Goal: Ask a question

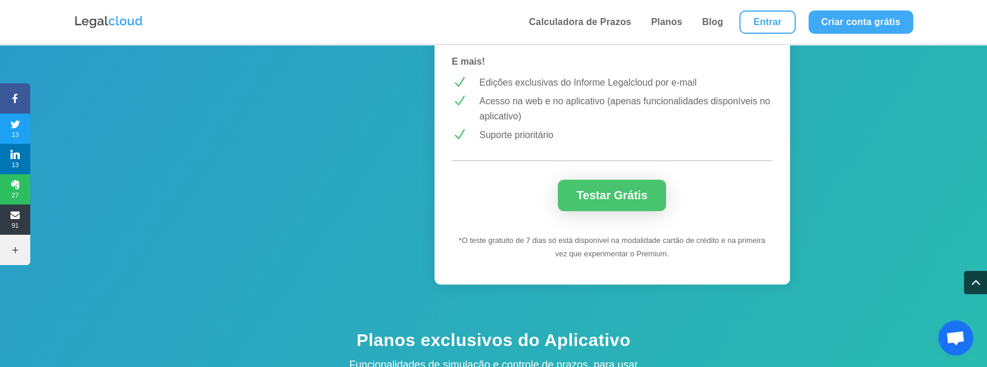
scroll to position [4098, 0]
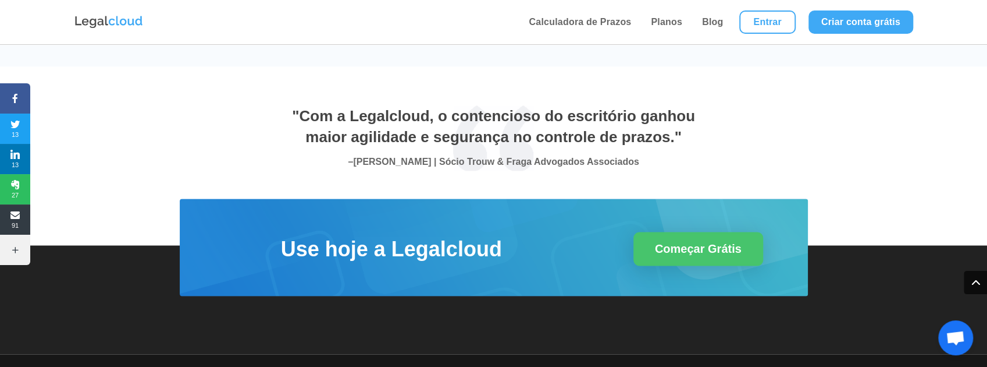
drag, startPoint x: 988, startPoint y: 79, endPoint x: 960, endPoint y: 344, distance: 267.3
click at [960, 344] on span "Bate-papo aberto" at bounding box center [955, 338] width 19 height 16
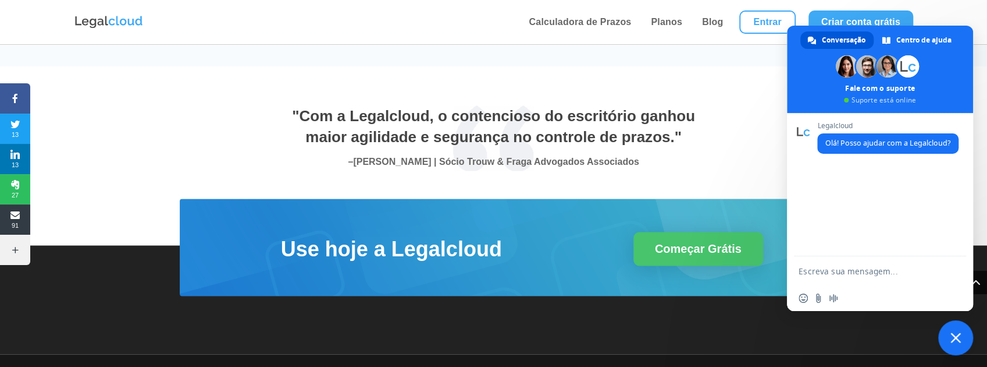
click at [865, 279] on textarea "Escreva sua mensagem..." at bounding box center [869, 270] width 140 height 29
type textarea "bom dia"
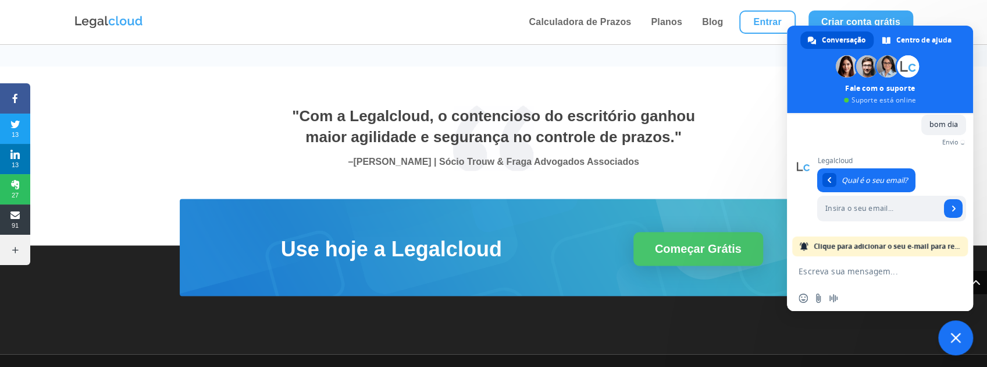
scroll to position [56, 0]
type input "[PERSON_NAME][EMAIL_ADDRESS][DOMAIN_NAME]"
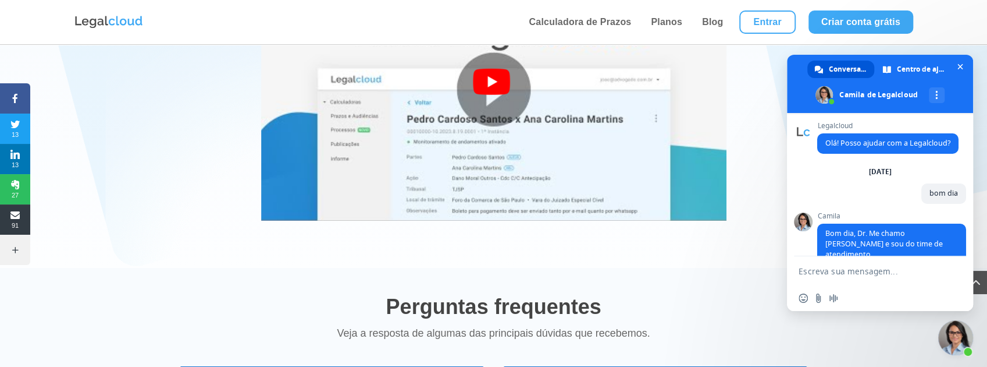
scroll to position [34, 0]
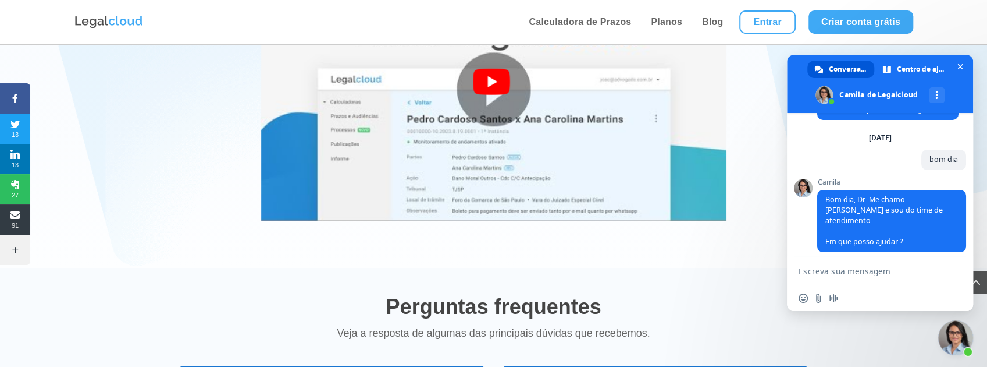
click at [814, 273] on textarea "Escreva sua mensagem..." at bounding box center [869, 270] width 140 height 29
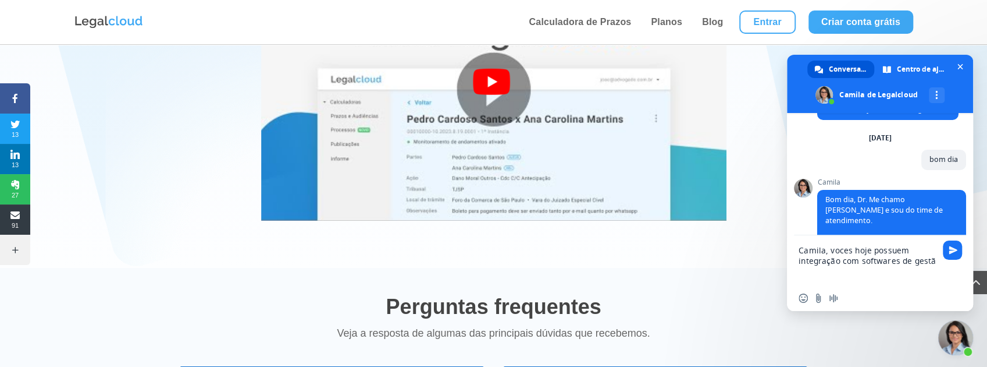
type textarea "Camila, voces hoje possuem integração com softwares de gestão"
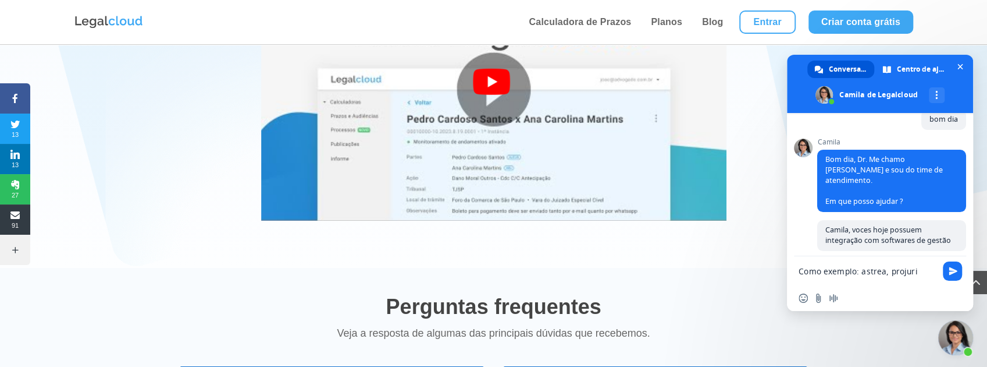
scroll to position [84, 0]
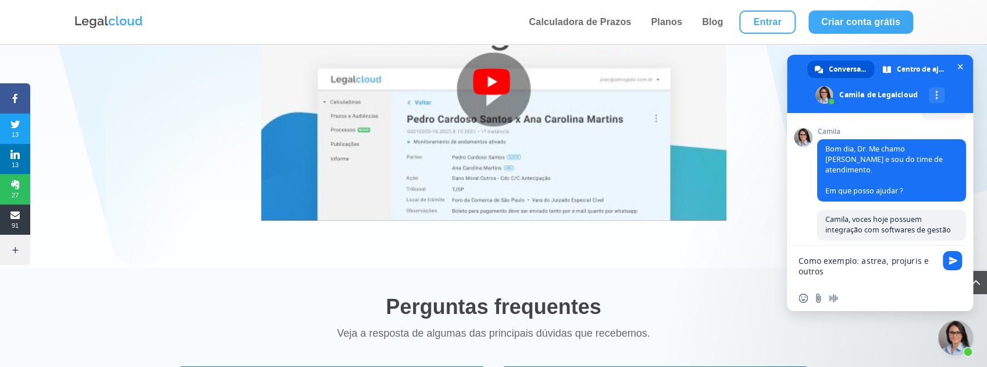
type textarea "Como exemplo: astrea, projuris e outros?"
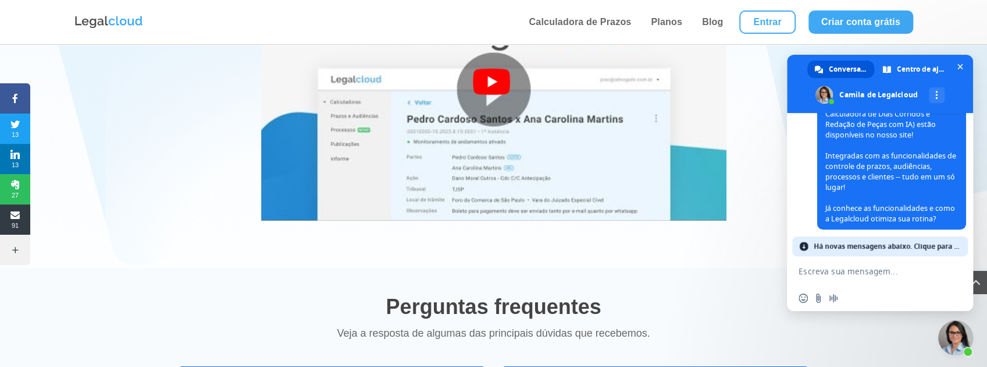
scroll to position [354, 0]
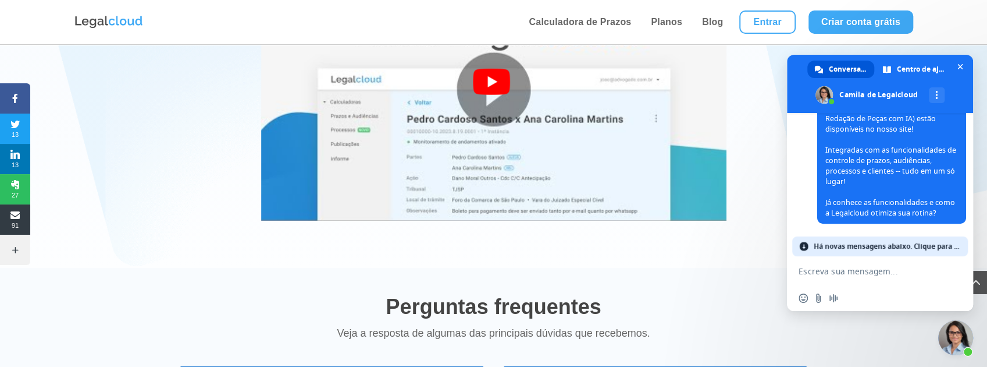
click at [842, 274] on textarea "Escreva sua mensagem..." at bounding box center [869, 270] width 140 height 29
type textarea "vc leu a minha pergunta?"
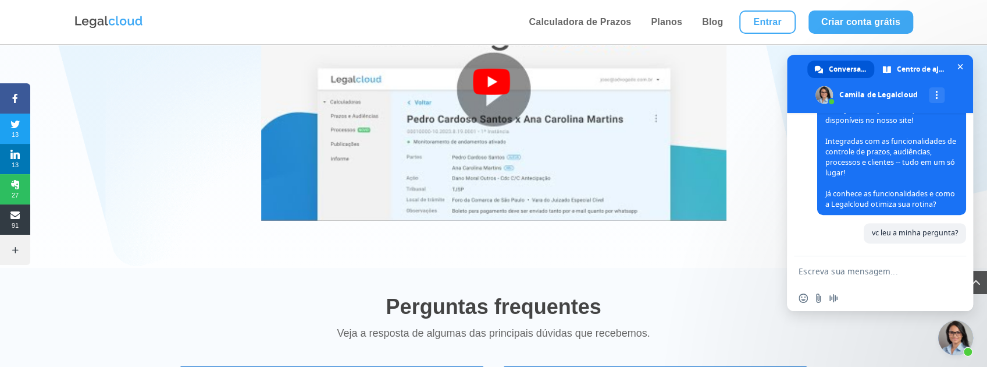
scroll to position [363, 0]
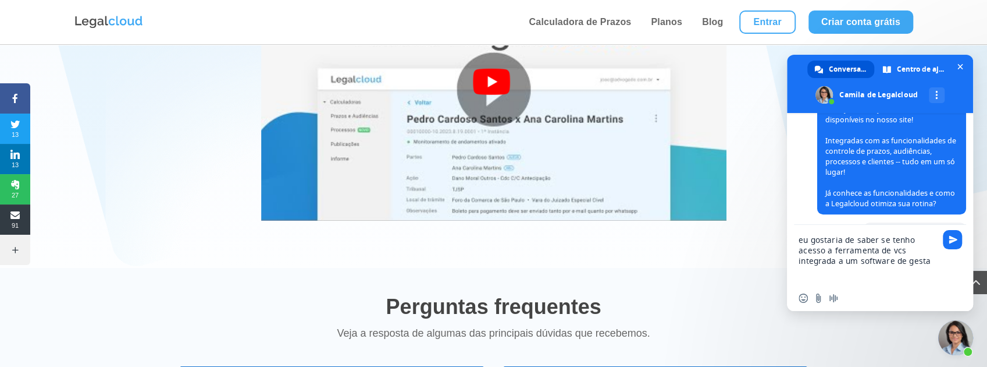
type textarea "eu gostaria de saber se tenho acesso a ferramenta de vcs integrada a um softwar…"
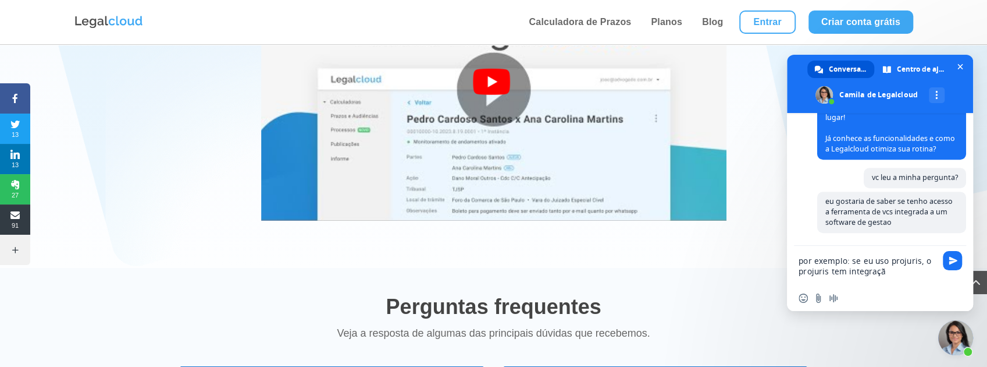
scroll to position [427, 0]
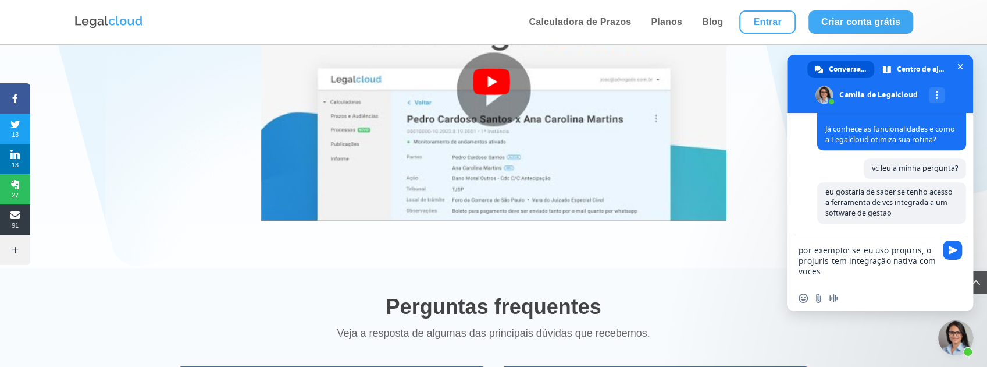
type textarea "por exemplo: se eu uso projuris, o projuris tem integração nativa com voces?"
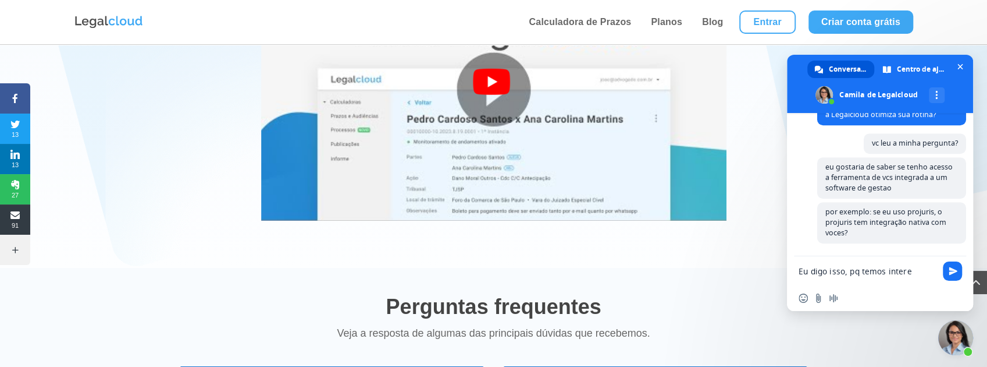
scroll to position [465, 0]
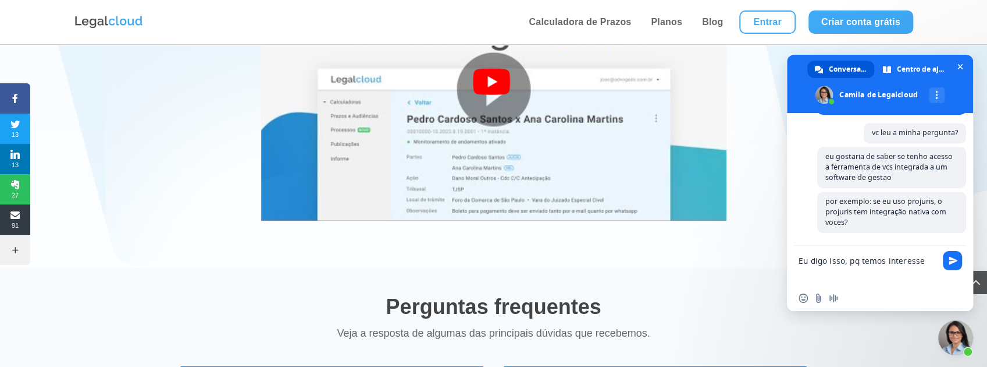
type textarea "Eu digo isso, pq temos interesse"
drag, startPoint x: 923, startPoint y: 267, endPoint x: 767, endPoint y: 257, distance: 156.2
click at [767, 257] on body "Calculadora de Prazos Planos Blog Entrar Criar conta grátis Calculadora de Praz…" at bounding box center [493, 58] width 987 height 4511
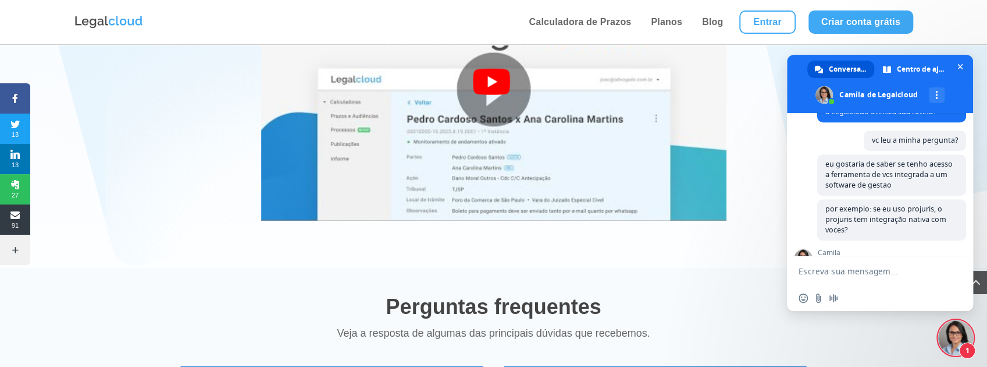
scroll to position [593, 0]
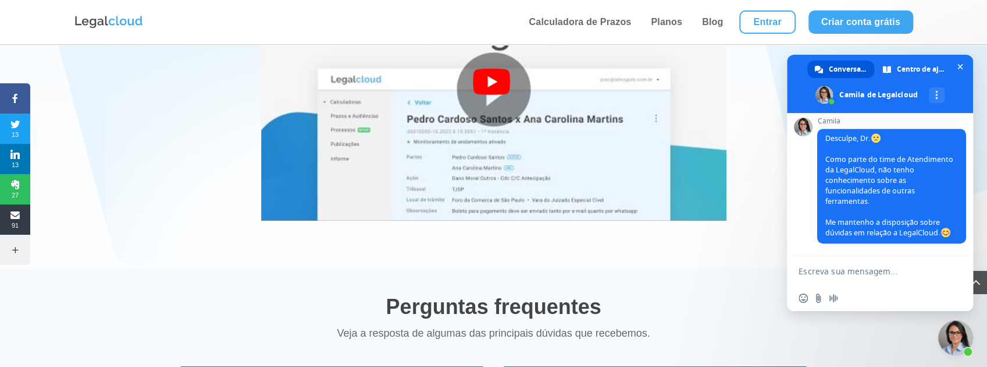
click at [845, 272] on textarea "Escreva sua mensagem..." at bounding box center [869, 270] width 140 height 29
click at [846, 273] on textarea "Escreva sua mensagem..." at bounding box center [869, 270] width 140 height 29
type textarea "Sem problemas, Camila"
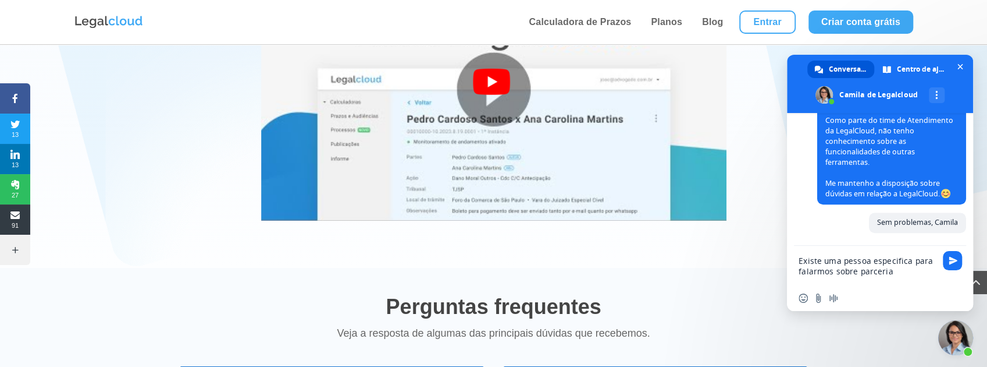
scroll to position [635, 0]
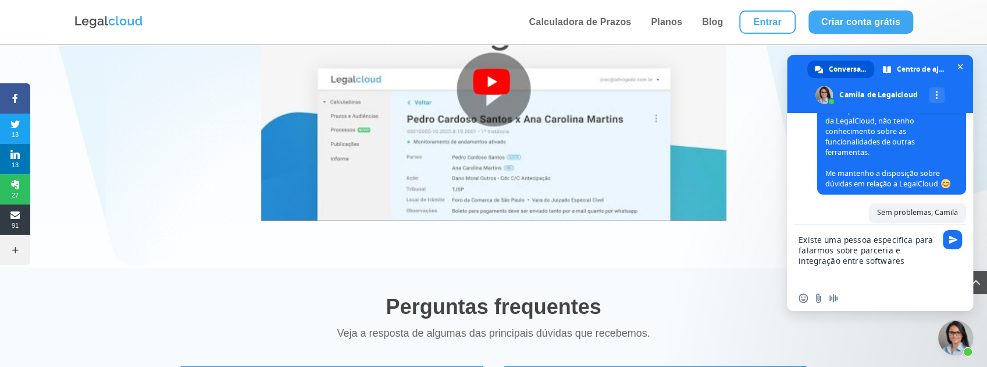
type textarea "Existe uma pessoa especifica para falarmos sobre parceria e integração entre so…"
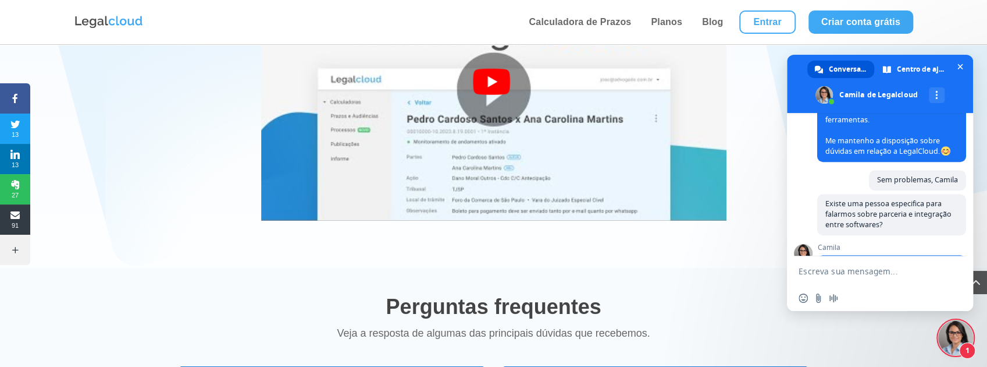
scroll to position [784, 0]
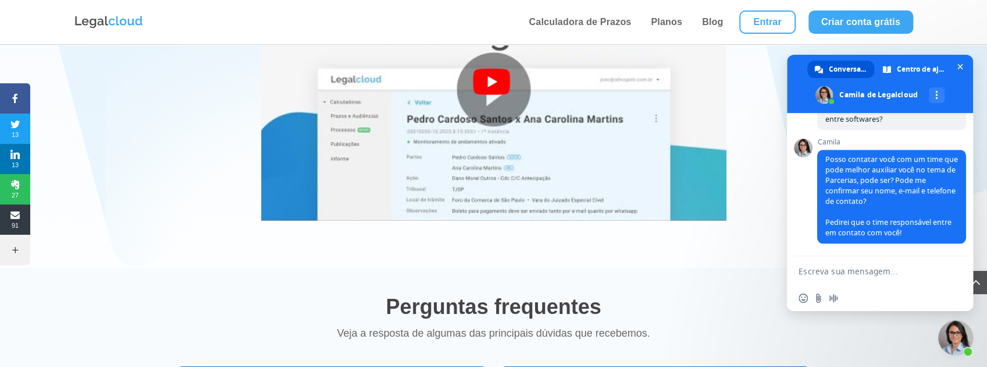
click at [847, 289] on div "Inserir um emoticon Enviar um arquivo Mensagem de áudio" at bounding box center [880, 298] width 186 height 26
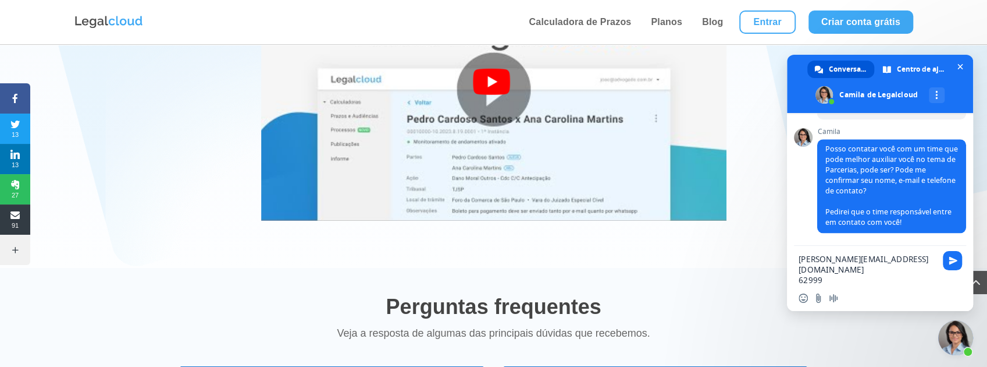
scroll to position [0, 0]
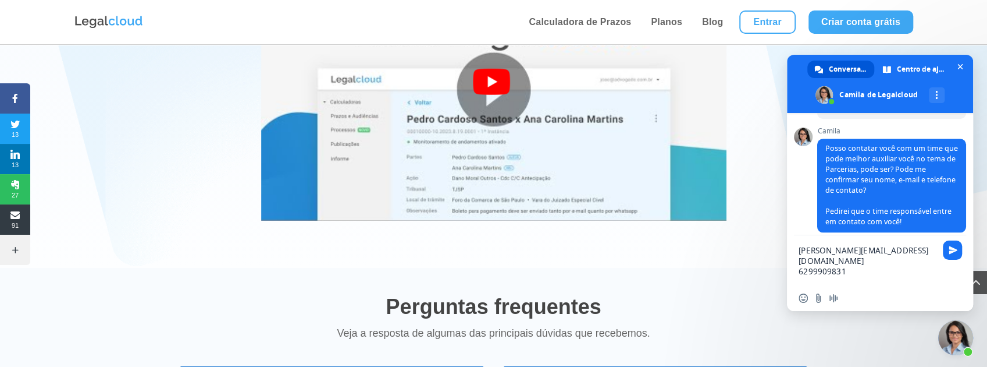
type textarea "[PERSON_NAME][EMAIL_ADDRESS][DOMAIN_NAME] 62999098318"
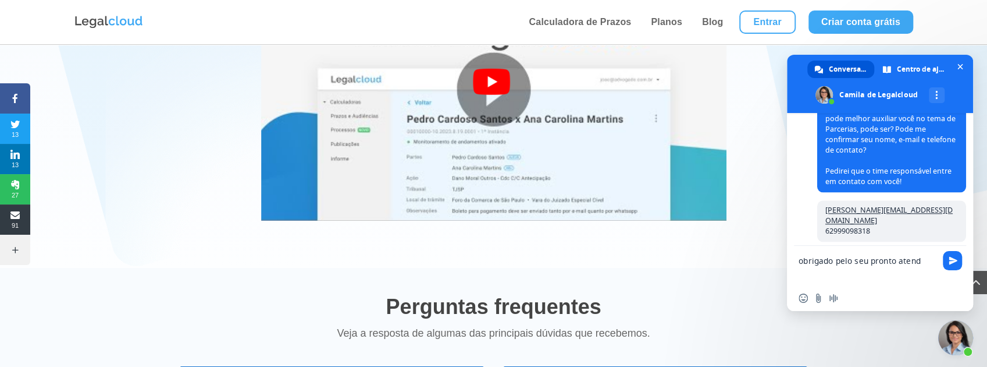
scroll to position [835, 0]
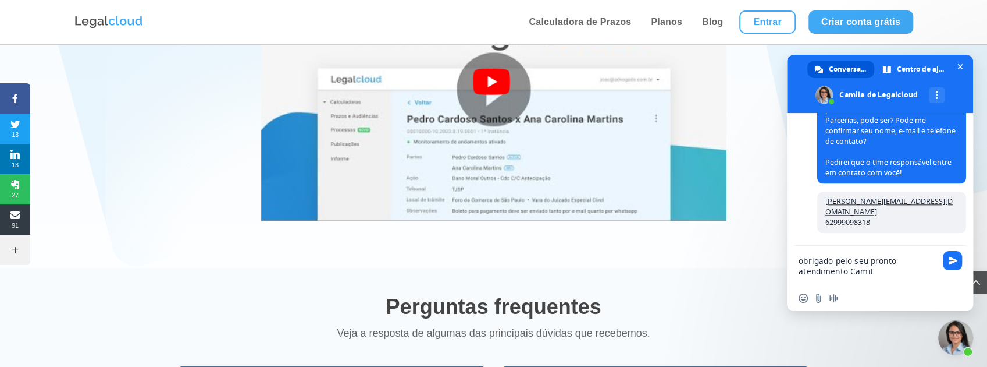
type textarea "obrigado pelo seu pronto atendimento [PERSON_NAME]"
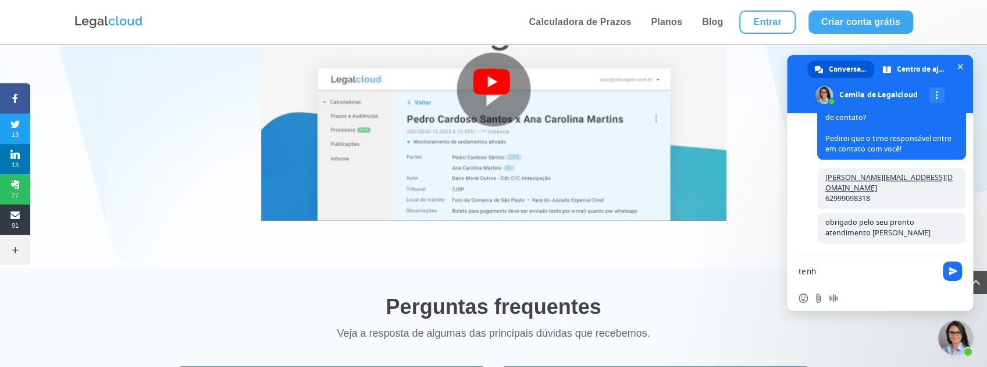
scroll to position [859, 0]
type textarea "tenha um bom dia"
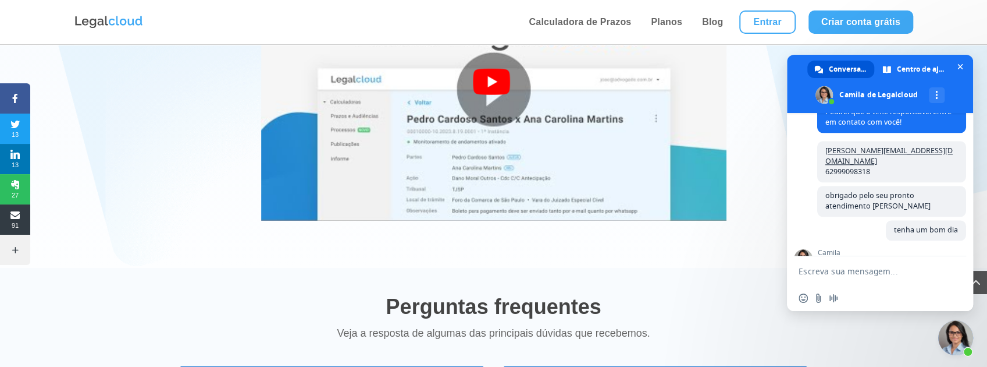
scroll to position [979, 0]
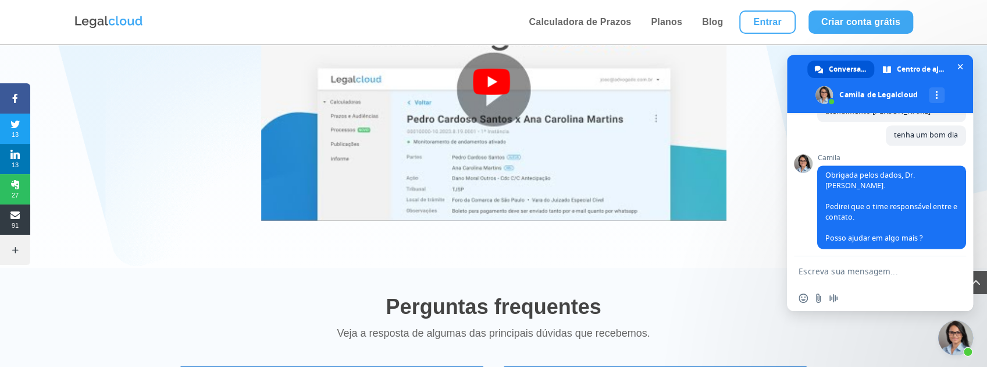
click at [842, 282] on textarea "Escreva sua mensagem..." at bounding box center [869, 270] width 140 height 29
type textarea "Por enqto nao"
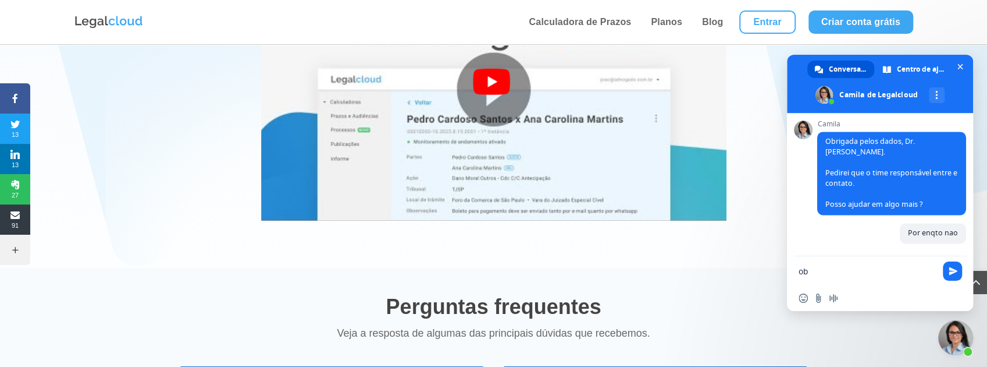
type textarea "obg"
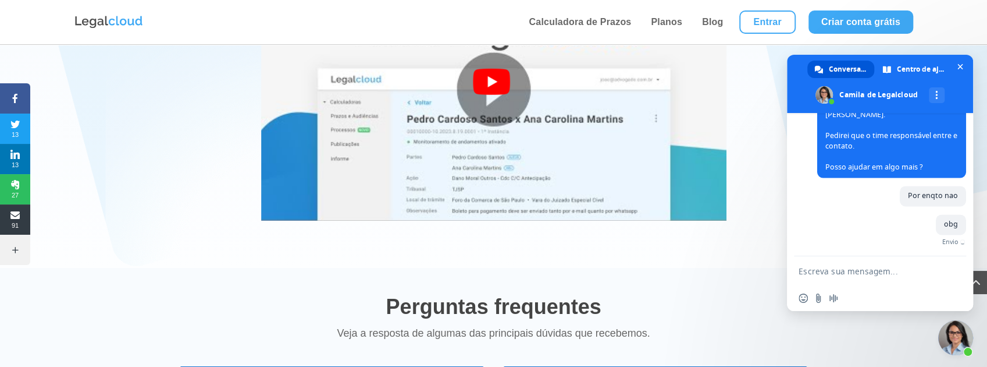
scroll to position [1031, 0]
